Goal: Task Accomplishment & Management: Complete application form

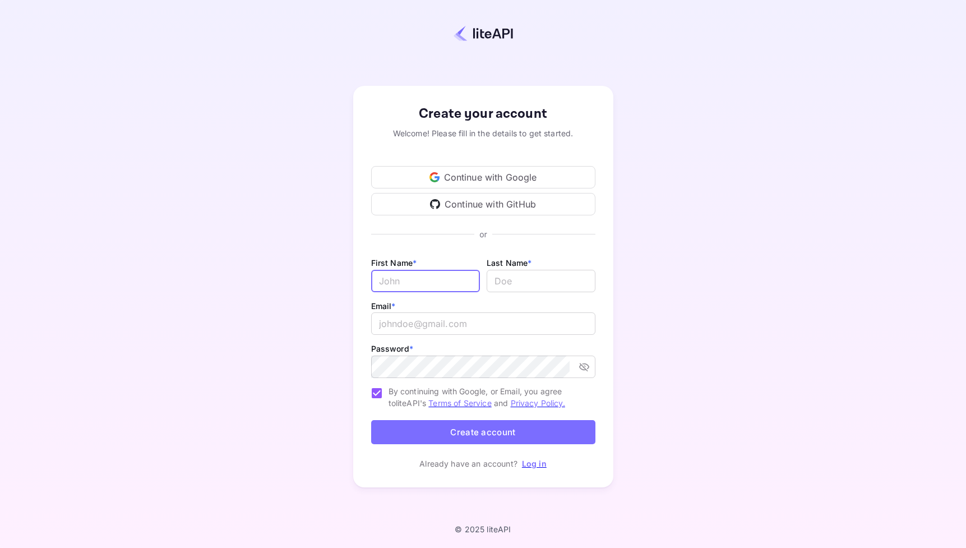
click at [432, 284] on input "Email *" at bounding box center [425, 281] width 109 height 22
type input "[PERSON_NAME]"
click at [560, 283] on input "lastName" at bounding box center [541, 281] width 109 height 22
type input "[PERSON_NAME]"
click at [504, 330] on input "email" at bounding box center [483, 323] width 224 height 22
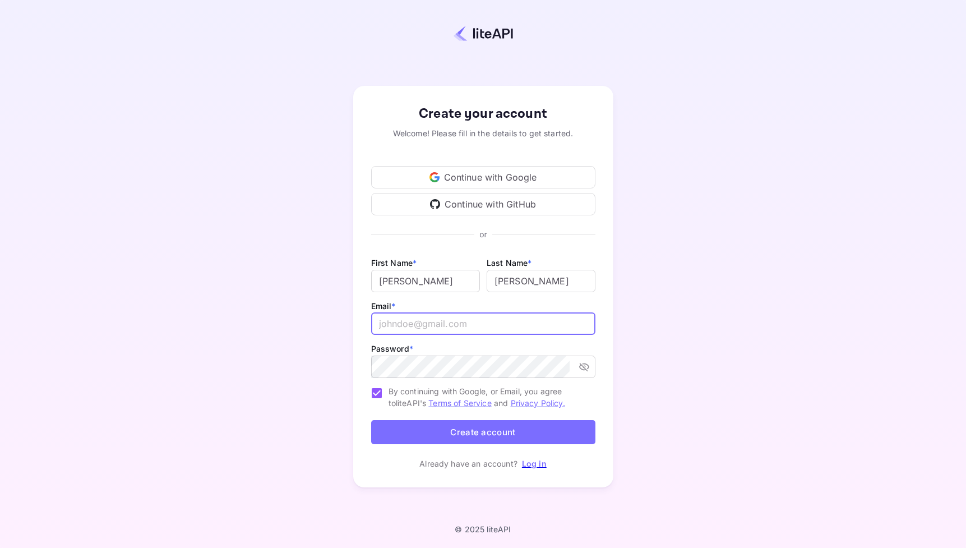
type input "[EMAIL_ADDRESS][DOMAIN_NAME]"
click at [590, 370] on button "toggle password visibility" at bounding box center [584, 367] width 20 height 20
click at [342, 366] on div "Create your account Welcome! Please fill in the details to get started. Continu…" at bounding box center [483, 287] width 868 height 476
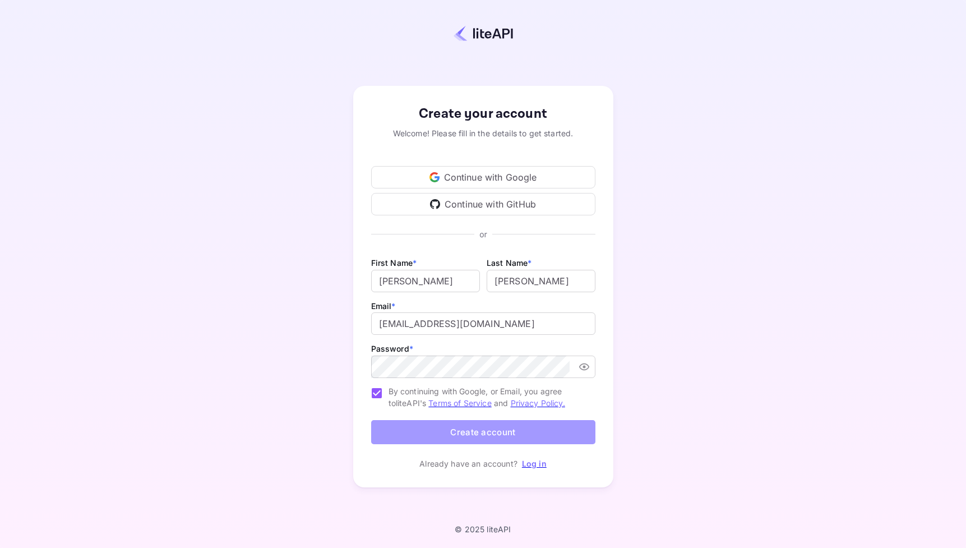
click at [389, 430] on button "Create account" at bounding box center [483, 432] width 224 height 24
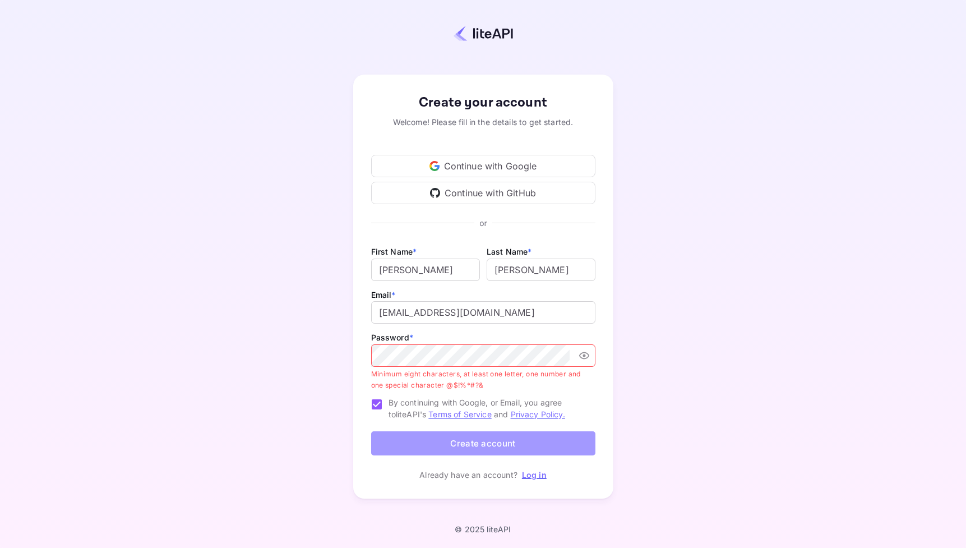
click at [485, 443] on button "Create account" at bounding box center [483, 443] width 224 height 24
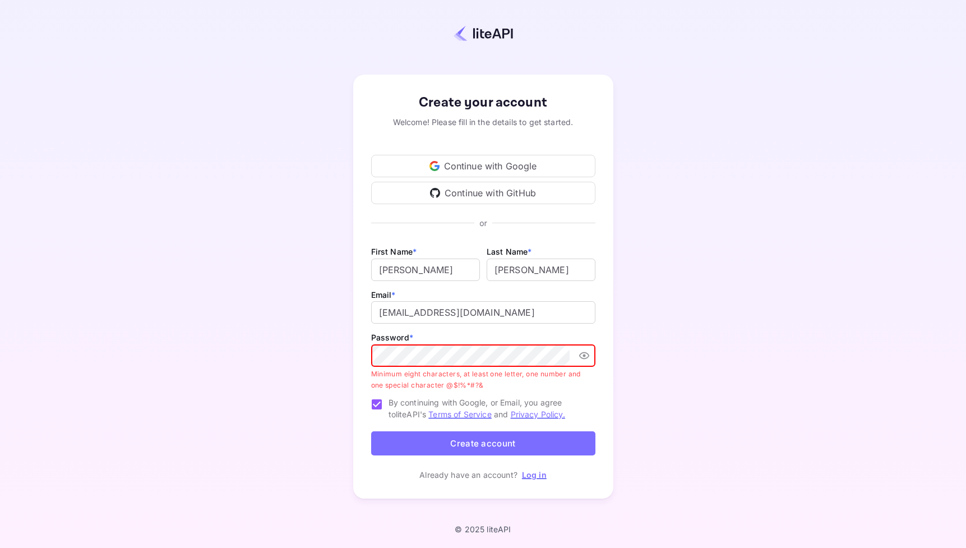
click at [335, 353] on div "Create your account Welcome! Please fill in the details to get started. Continu…" at bounding box center [483, 287] width 868 height 476
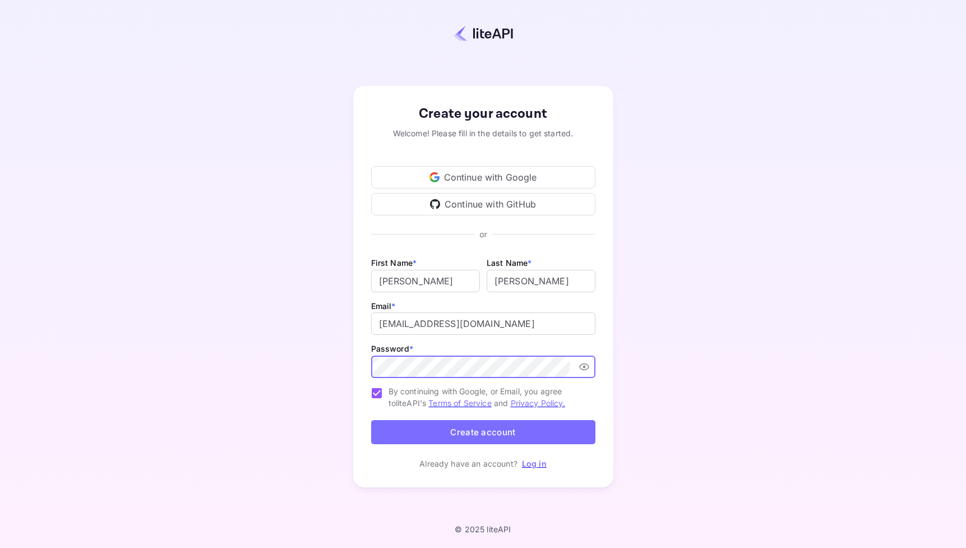
click at [358, 360] on div "Create your account Welcome! Please fill in the details to get started. Continu…" at bounding box center [483, 287] width 260 height 402
click at [463, 426] on button "Create account" at bounding box center [483, 432] width 224 height 24
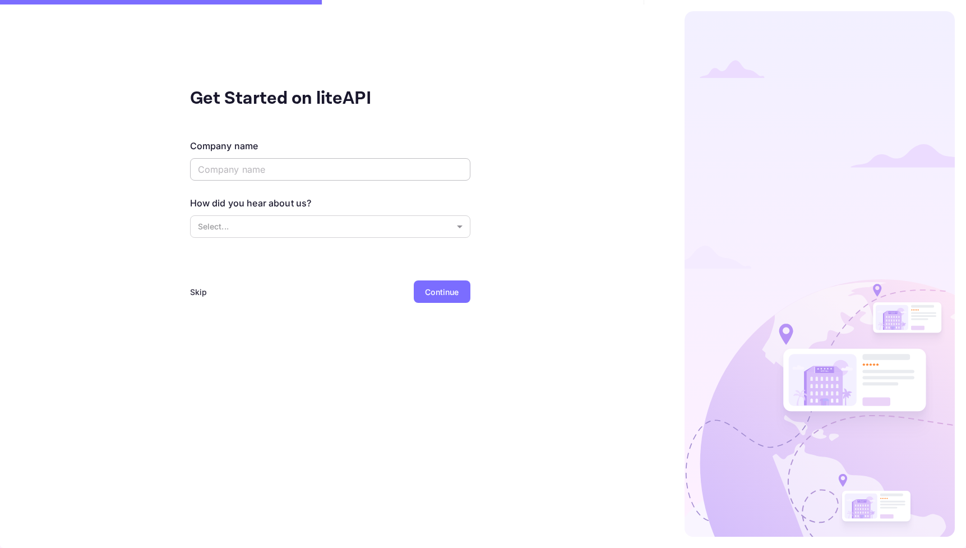
click at [330, 170] on input "text" at bounding box center [330, 169] width 280 height 22
type input "MarcinAi"
click at [335, 231] on body "Get Started on liteAPI Company name [PERSON_NAME] ​ How did you hear about us? …" at bounding box center [483, 274] width 966 height 548
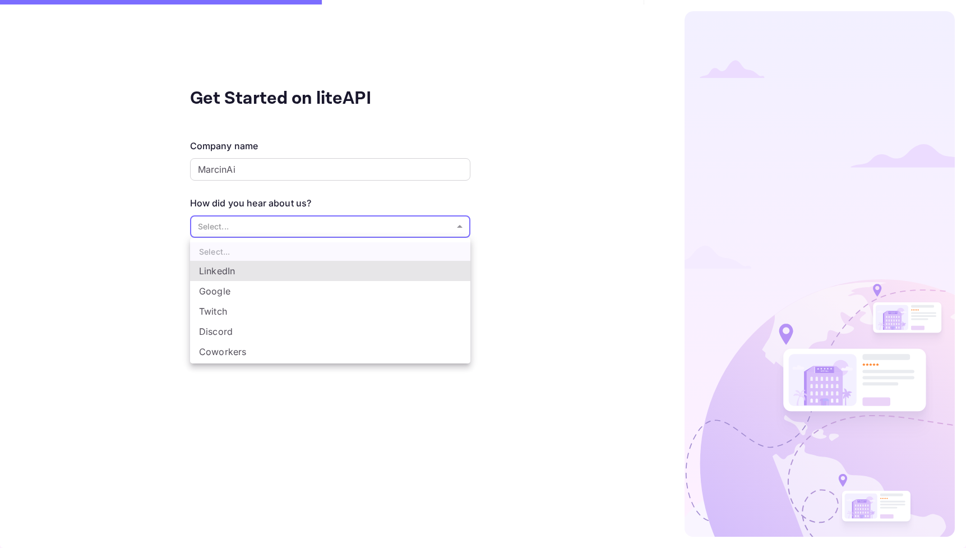
click at [301, 357] on li "Coworkers" at bounding box center [330, 352] width 280 height 20
type input "Coworkers"
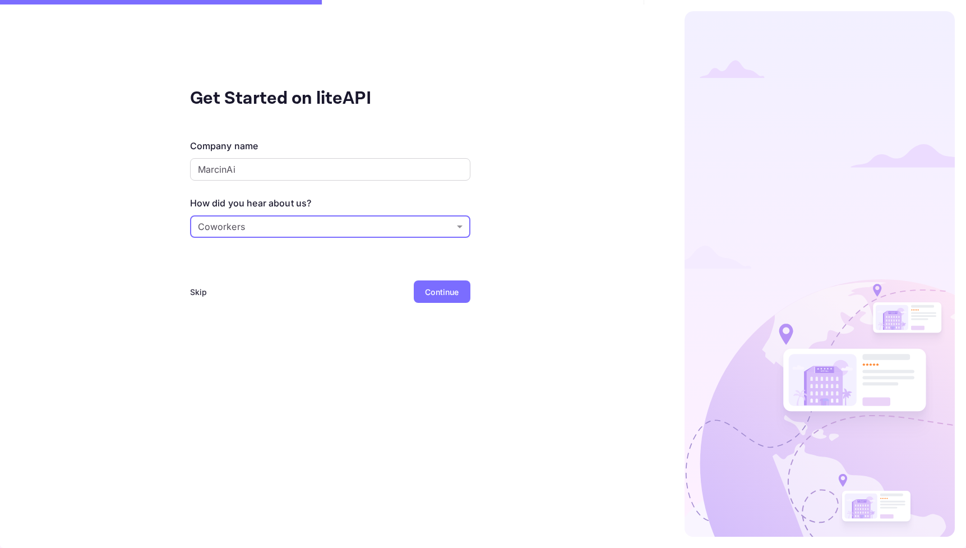
click at [428, 291] on div "Continue" at bounding box center [442, 292] width 34 height 12
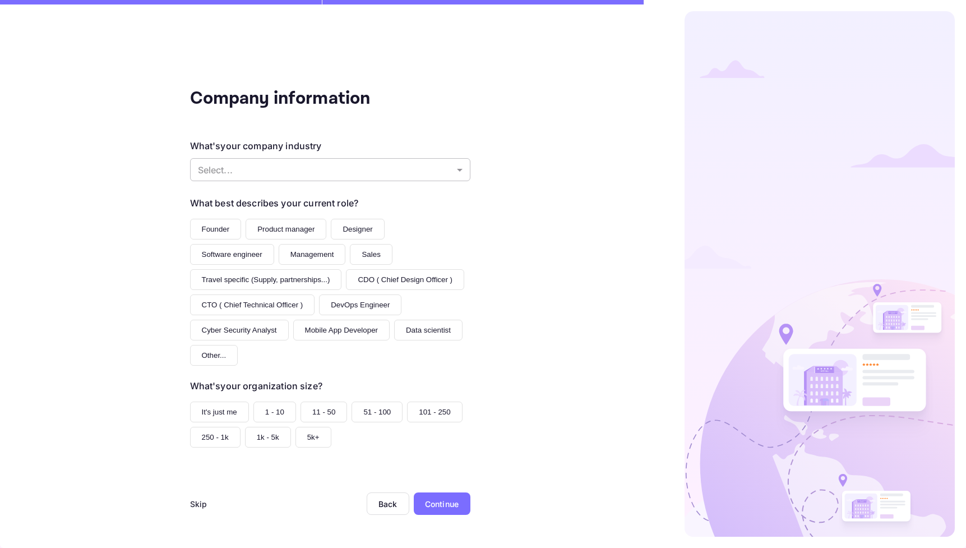
click at [409, 169] on body "Company information What's your company industry Select... ​ What best describe…" at bounding box center [483, 274] width 966 height 548
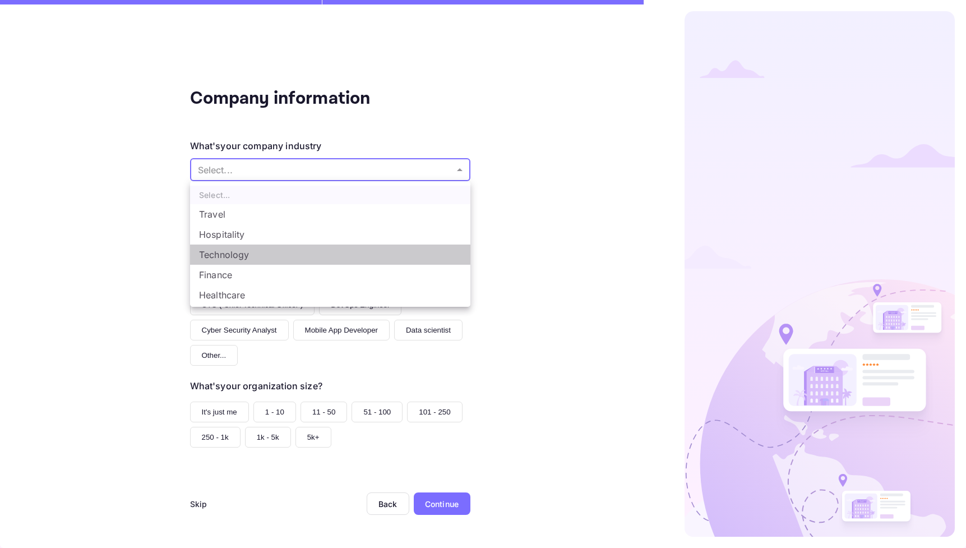
click at [370, 254] on li "Technology" at bounding box center [330, 255] width 280 height 20
type input "Technology"
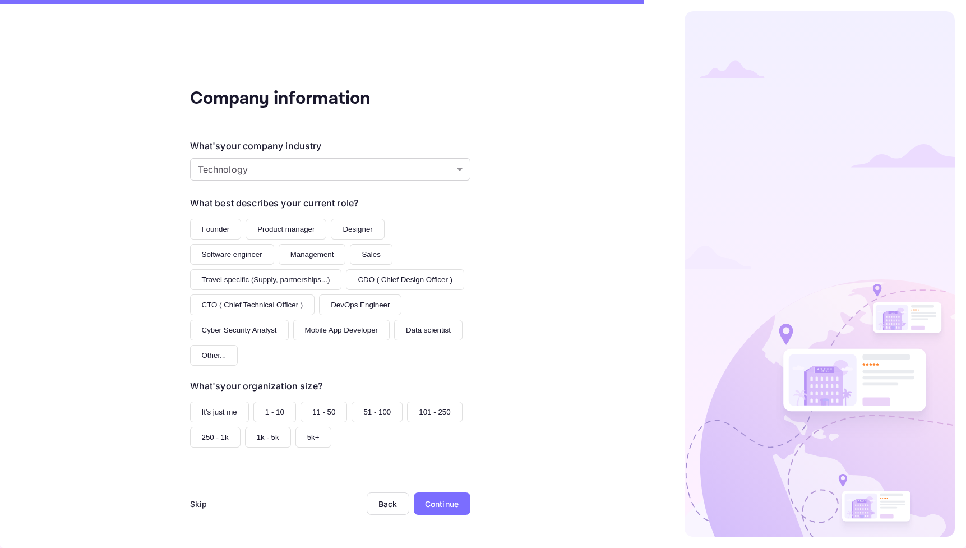
click at [346, 232] on button "Designer" at bounding box center [357, 229] width 53 height 21
click at [279, 412] on button "1 - 10" at bounding box center [275, 412] width 43 height 21
click at [443, 496] on div "Continue" at bounding box center [442, 503] width 57 height 22
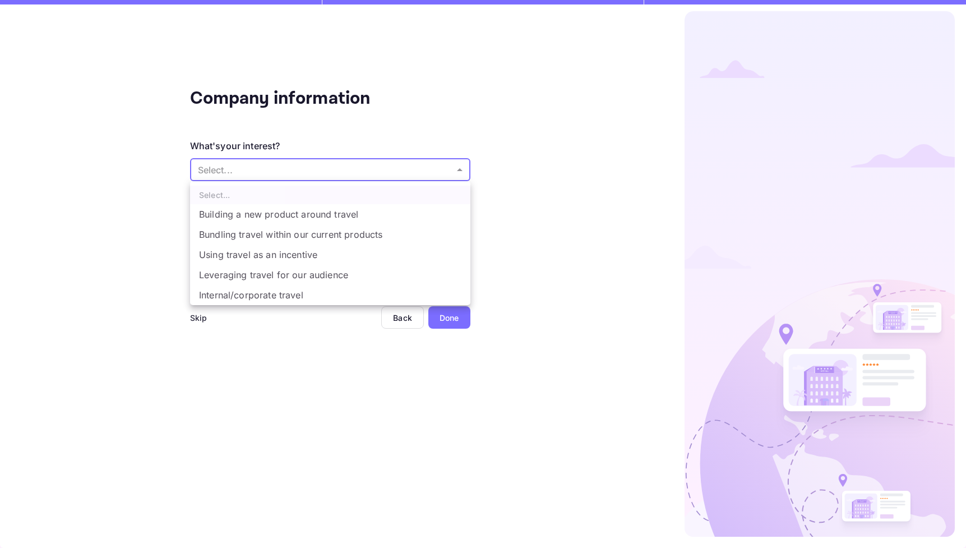
click at [284, 176] on body "Company information What's your interest? Select... ​ Do you have any previous …" at bounding box center [483, 274] width 966 height 548
click at [290, 209] on li "Building a new product around travel" at bounding box center [330, 214] width 280 height 20
type input "Building a new product around travel"
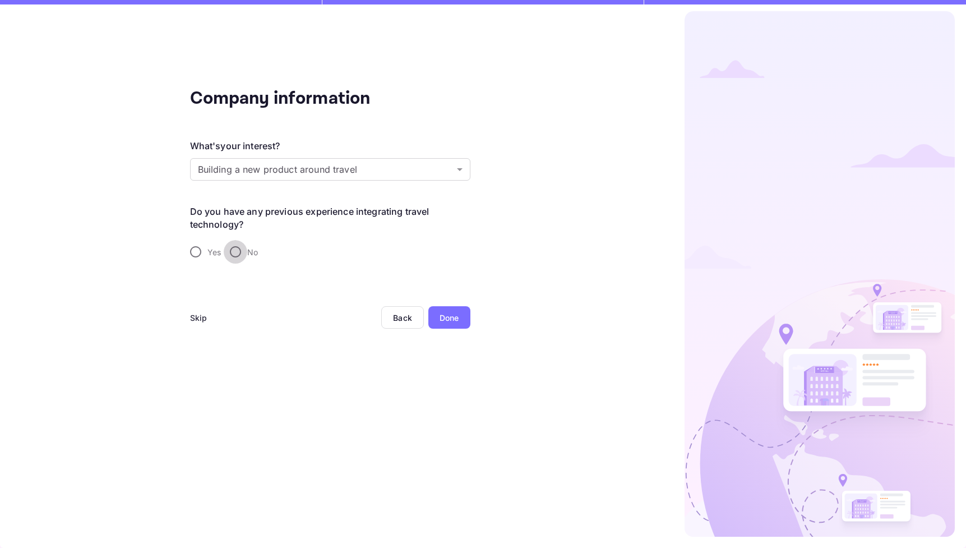
click at [238, 255] on input "No" at bounding box center [236, 252] width 24 height 24
radio input "true"
click at [449, 312] on div "Done" at bounding box center [450, 318] width 20 height 12
